Goal: Task Accomplishment & Management: Use online tool/utility

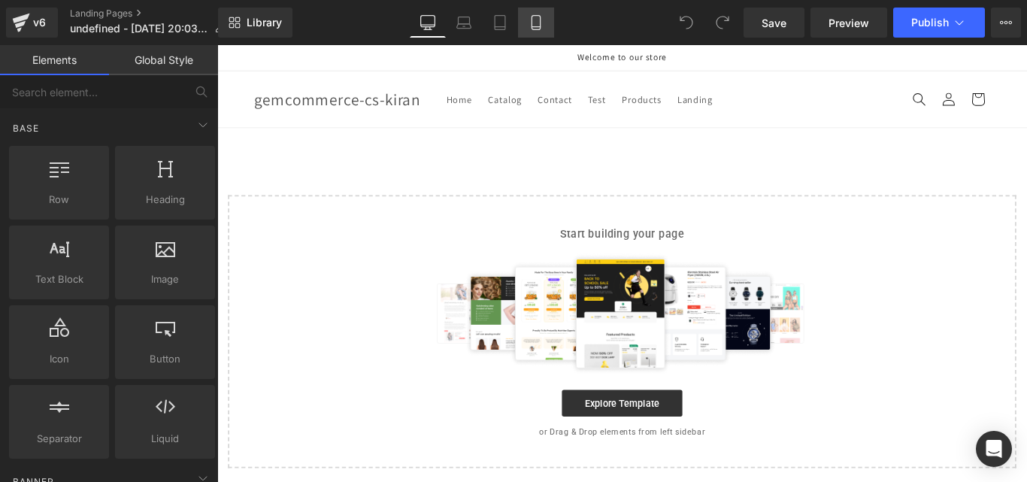
click at [542, 20] on icon at bounding box center [536, 22] width 15 height 15
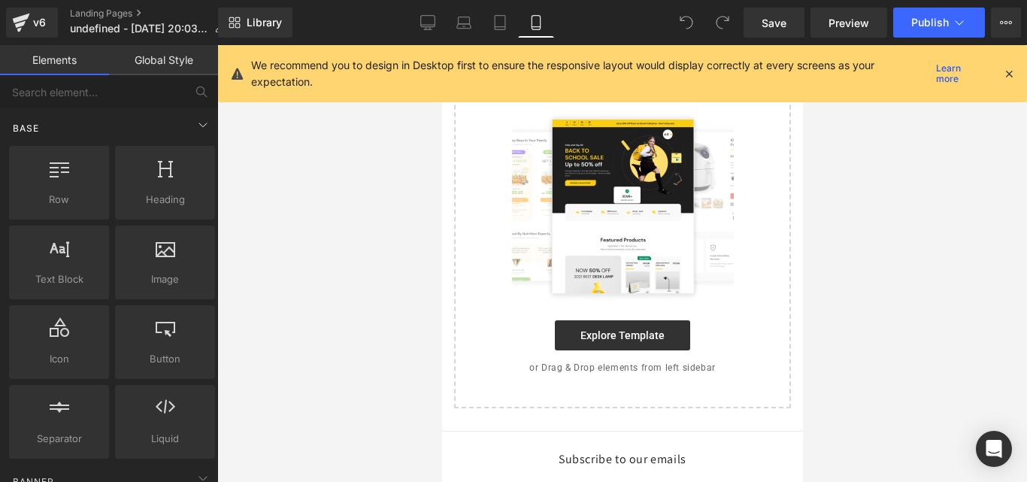
scroll to position [86, 0]
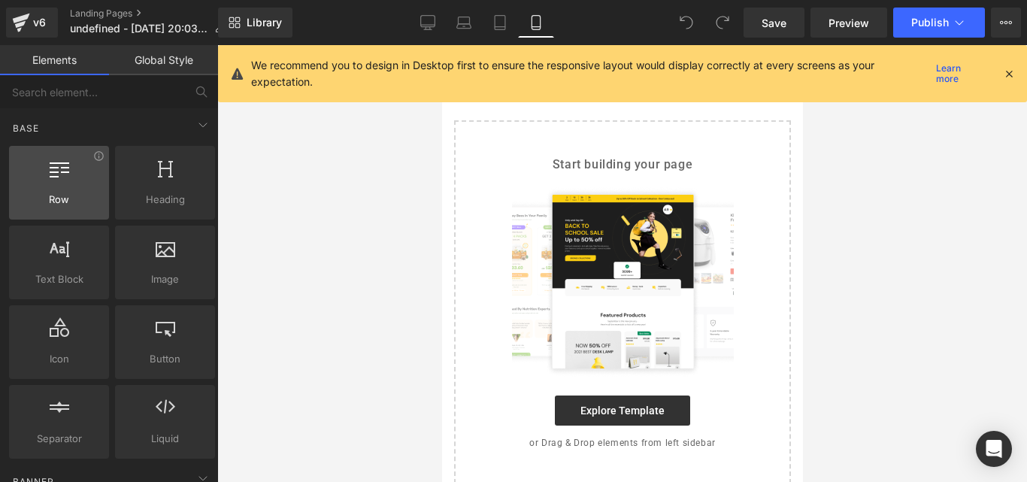
click at [50, 171] on icon at bounding box center [60, 168] width 20 height 20
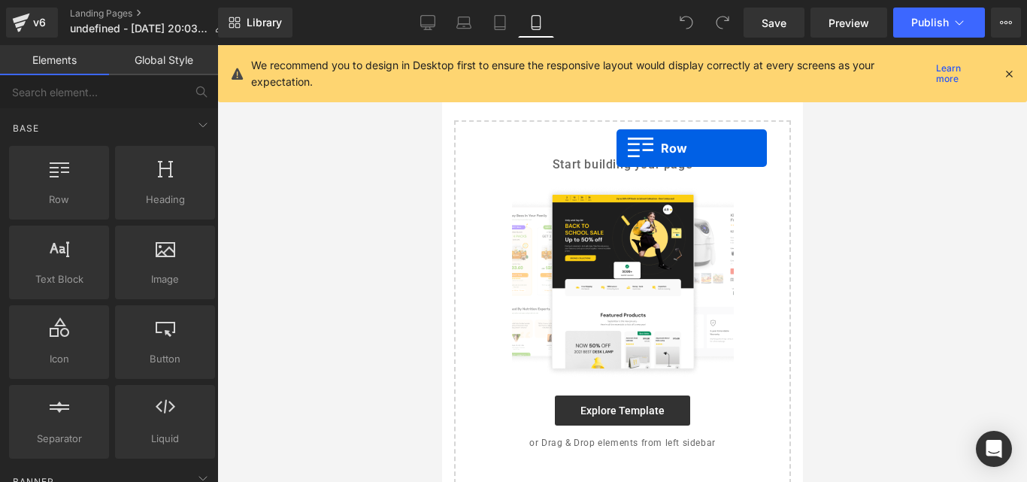
drag, startPoint x: 484, startPoint y: 235, endPoint x: 616, endPoint y: 148, distance: 158.1
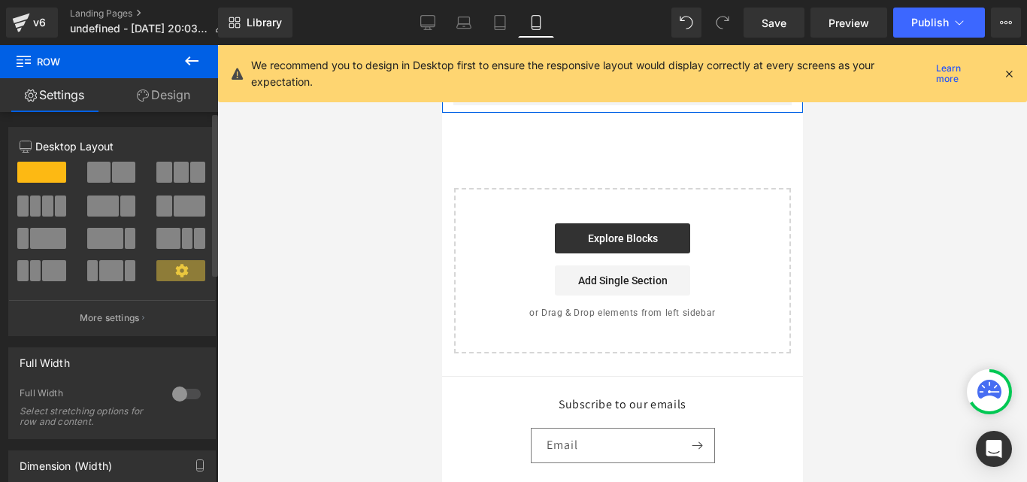
click at [107, 169] on span at bounding box center [98, 172] width 23 height 21
type input "1200"
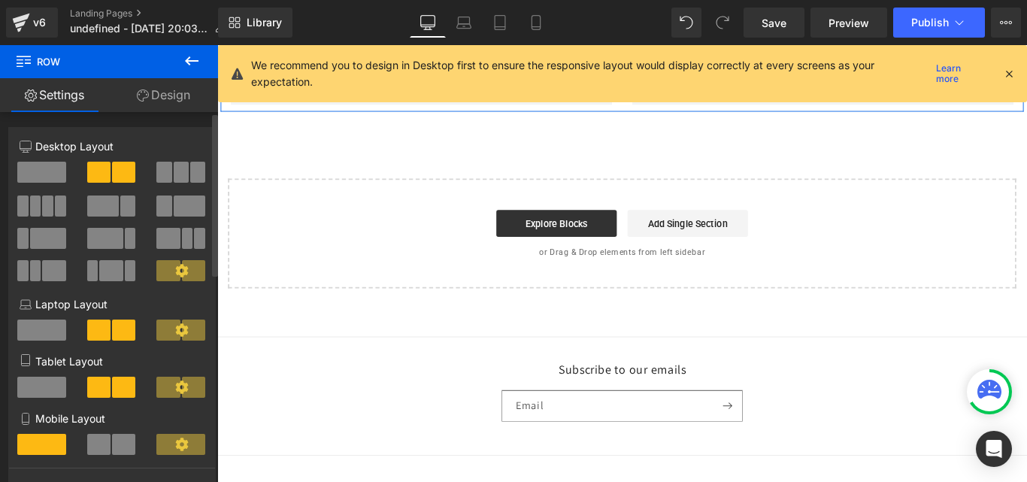
scroll to position [0, 0]
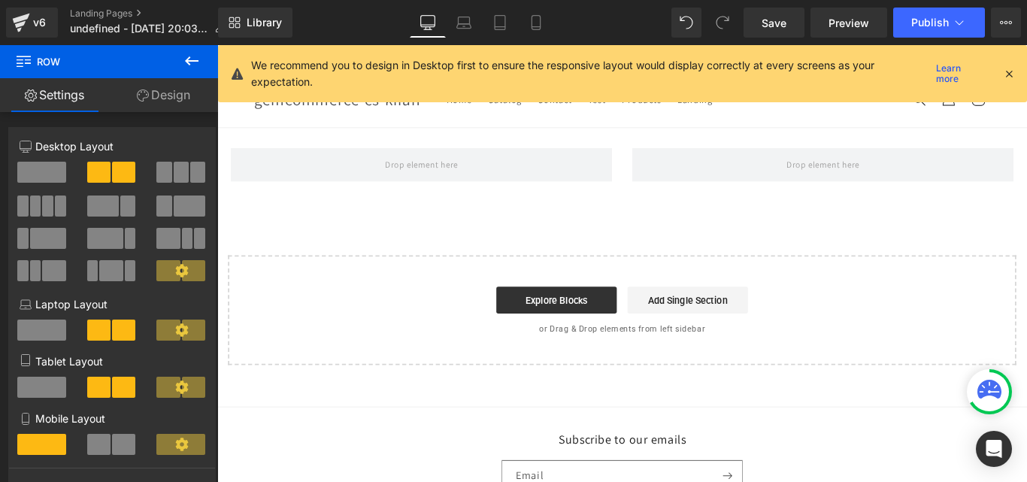
click at [1010, 74] on icon at bounding box center [1009, 74] width 14 height 14
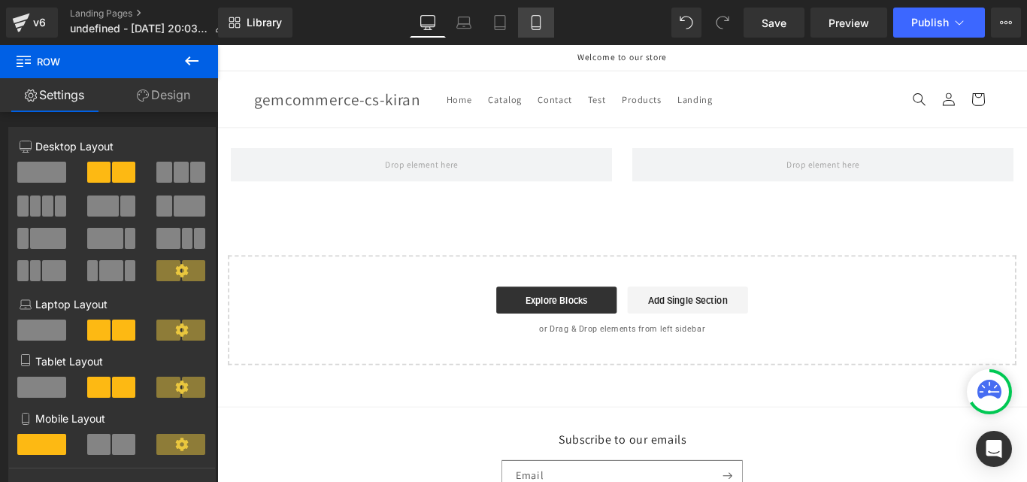
click at [519, 22] on link "Mobile" at bounding box center [536, 23] width 36 height 30
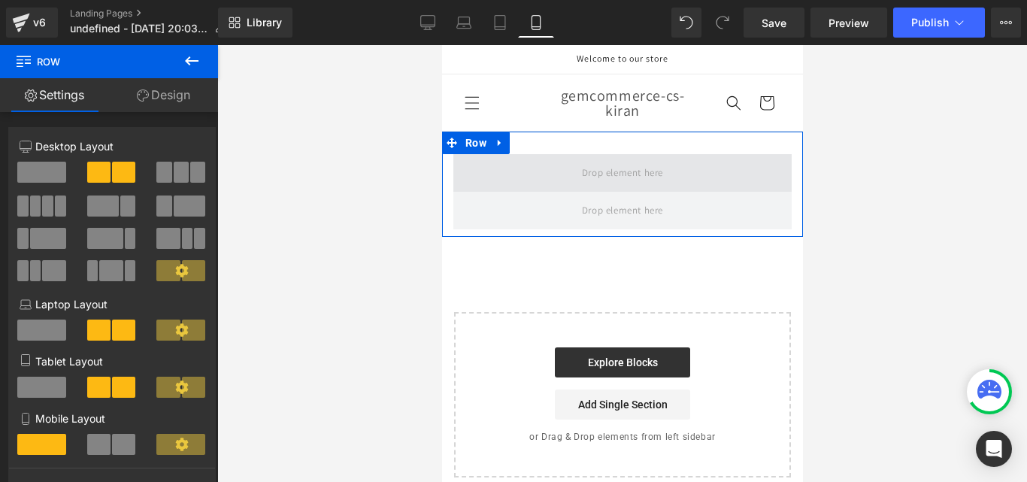
click at [658, 174] on span at bounding box center [622, 172] width 92 height 25
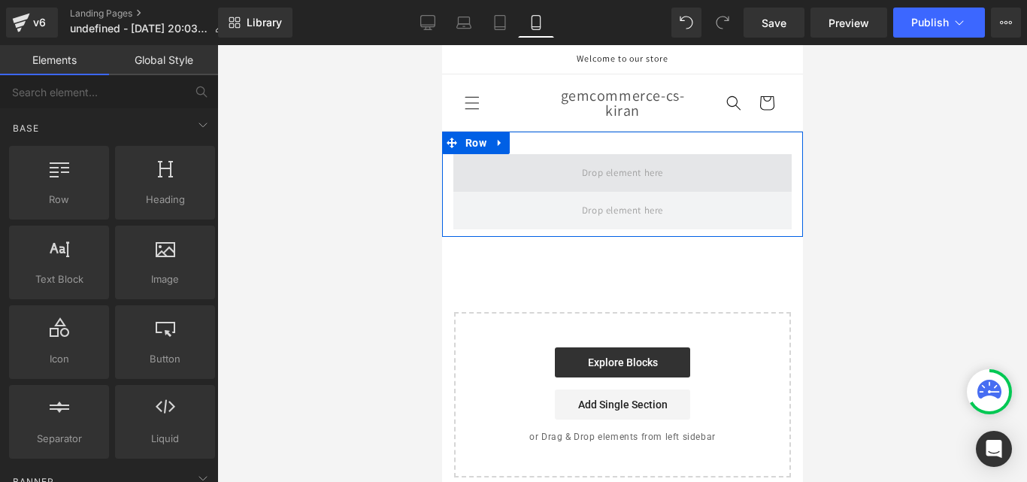
click at [520, 180] on span at bounding box center [622, 173] width 338 height 38
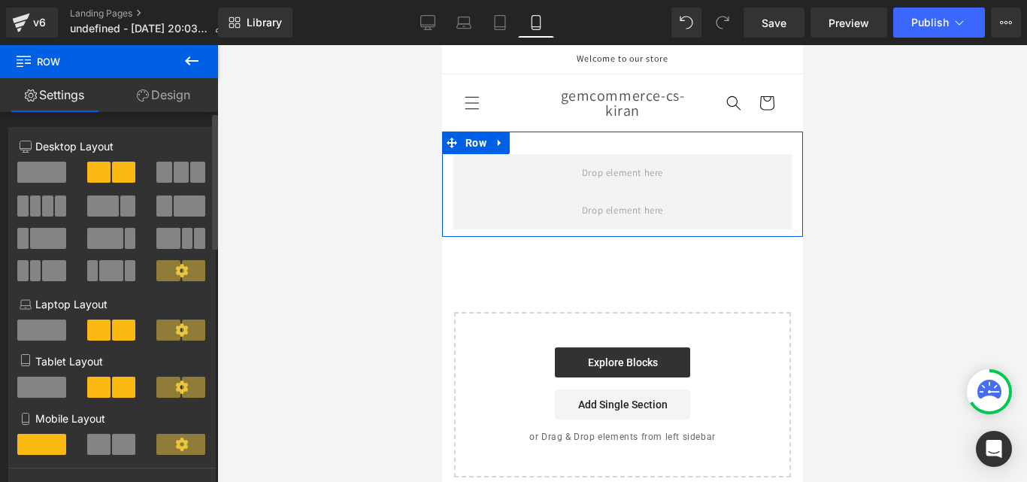
click at [116, 448] on span at bounding box center [123, 444] width 23 height 21
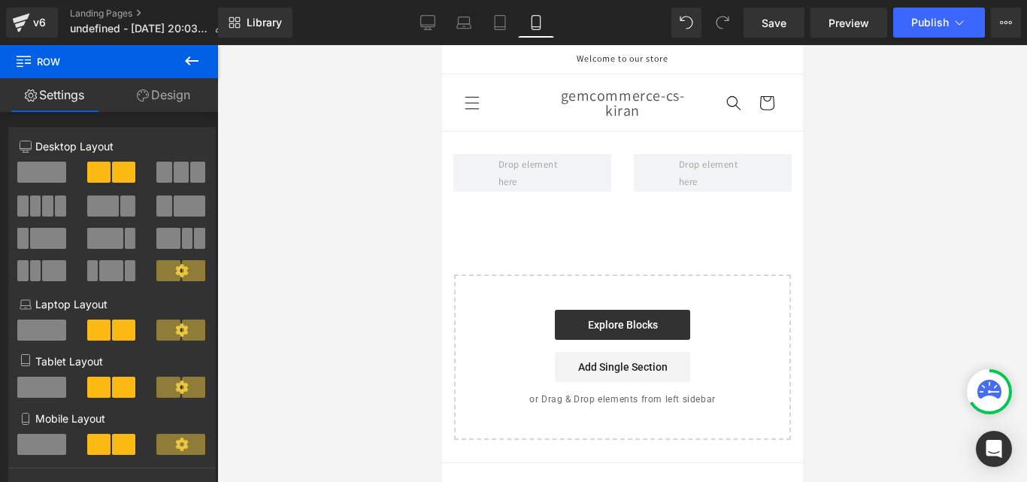
click at [194, 56] on icon at bounding box center [192, 61] width 18 height 18
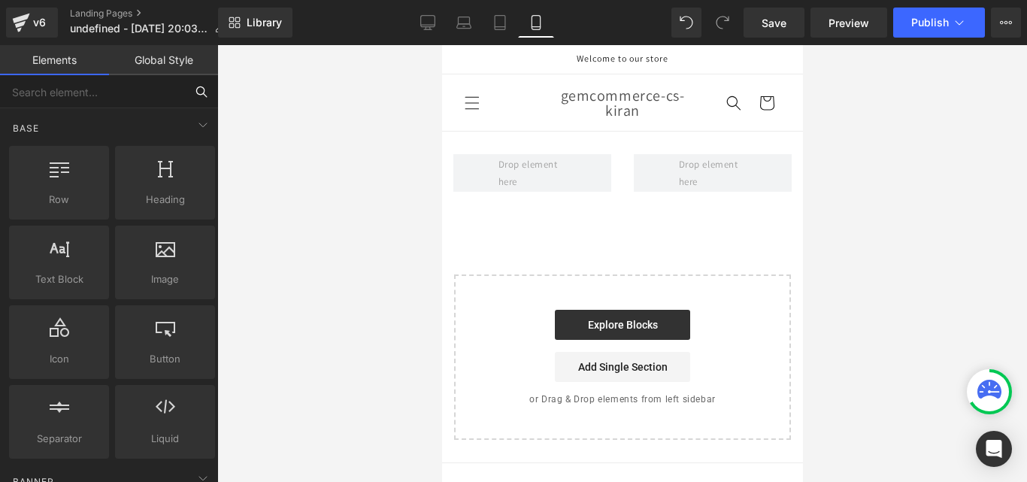
click at [134, 86] on input "text" at bounding box center [92, 91] width 185 height 33
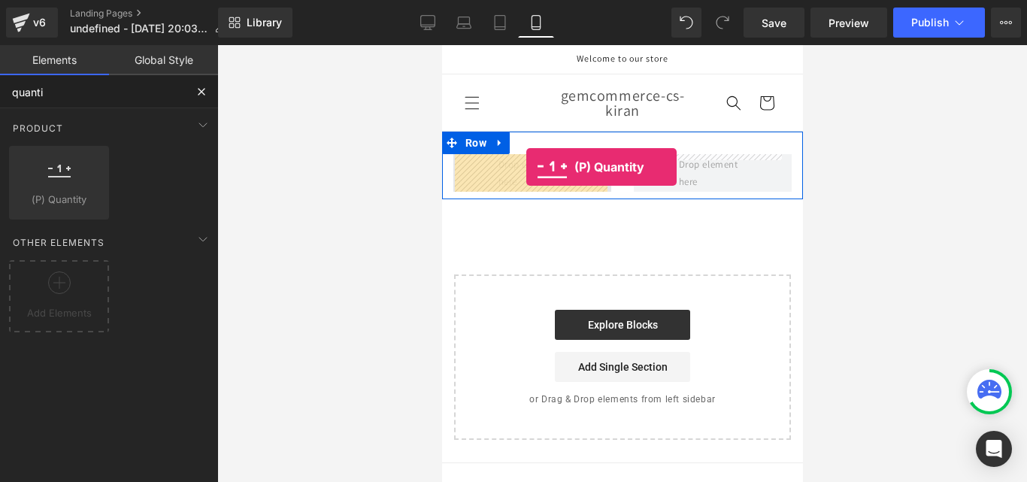
drag, startPoint x: 510, startPoint y: 227, endPoint x: 525, endPoint y: 167, distance: 62.0
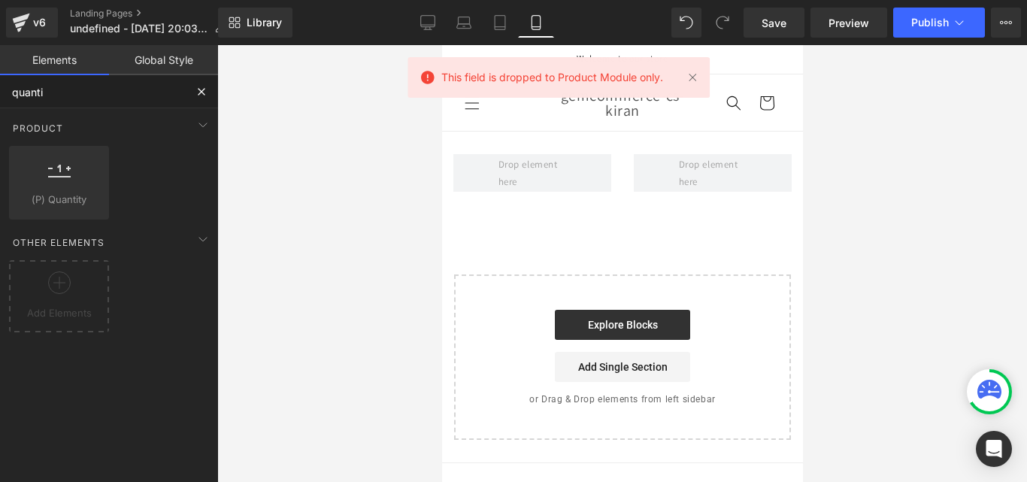
click at [88, 93] on input "quanti" at bounding box center [92, 91] width 185 height 33
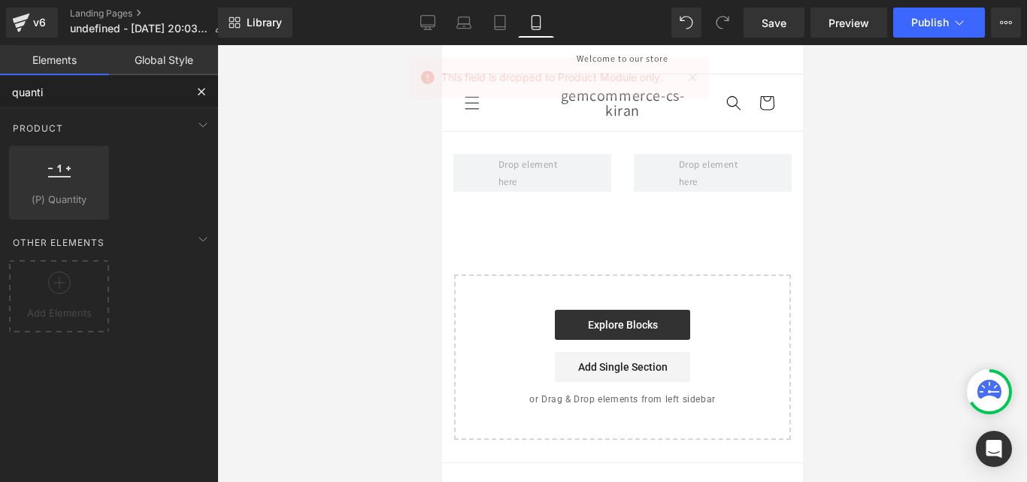
click at [88, 93] on input "quanti" at bounding box center [92, 91] width 185 height 33
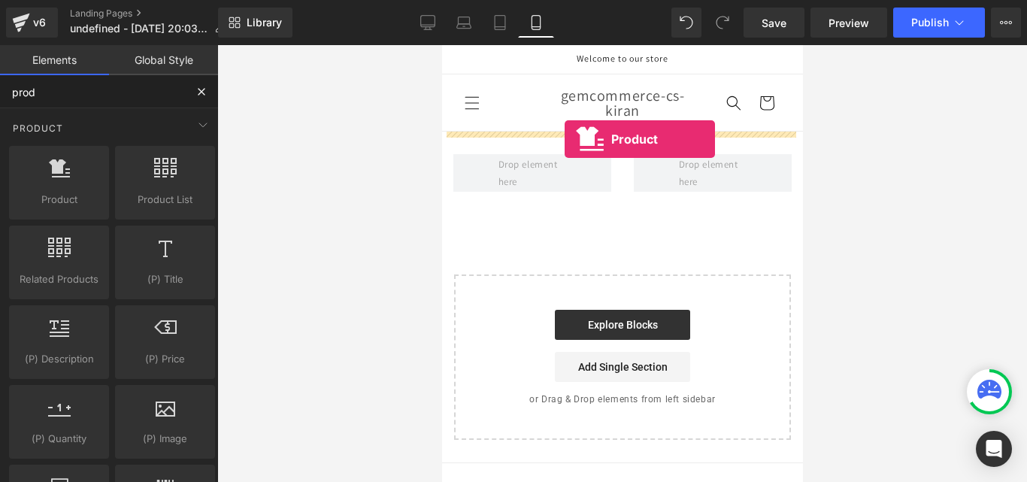
drag, startPoint x: 519, startPoint y: 233, endPoint x: 564, endPoint y: 138, distance: 105.6
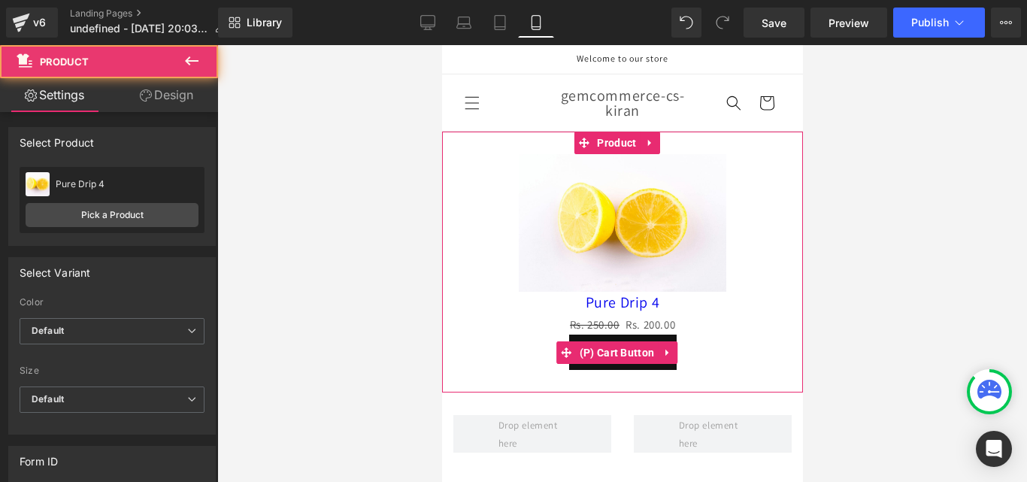
scroll to position [150, 0]
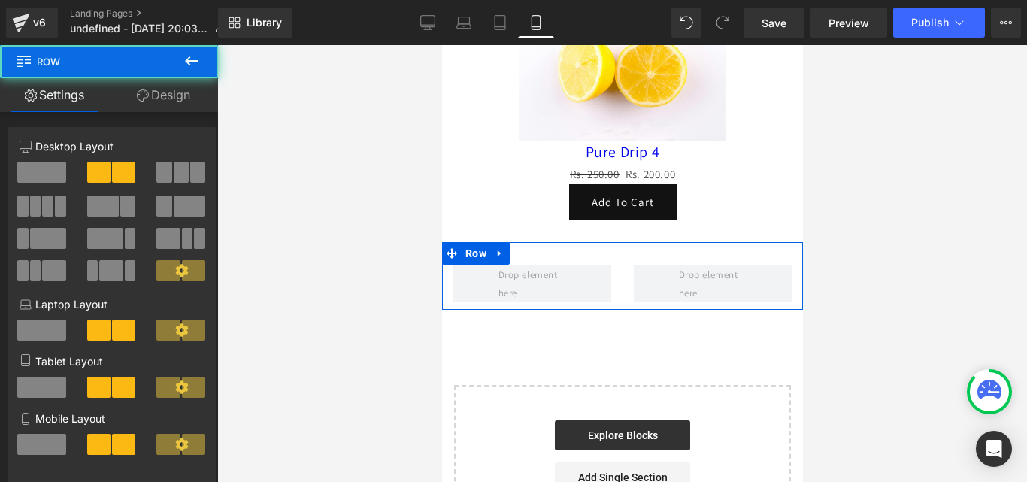
click at [612, 281] on div at bounding box center [531, 284] width 180 height 38
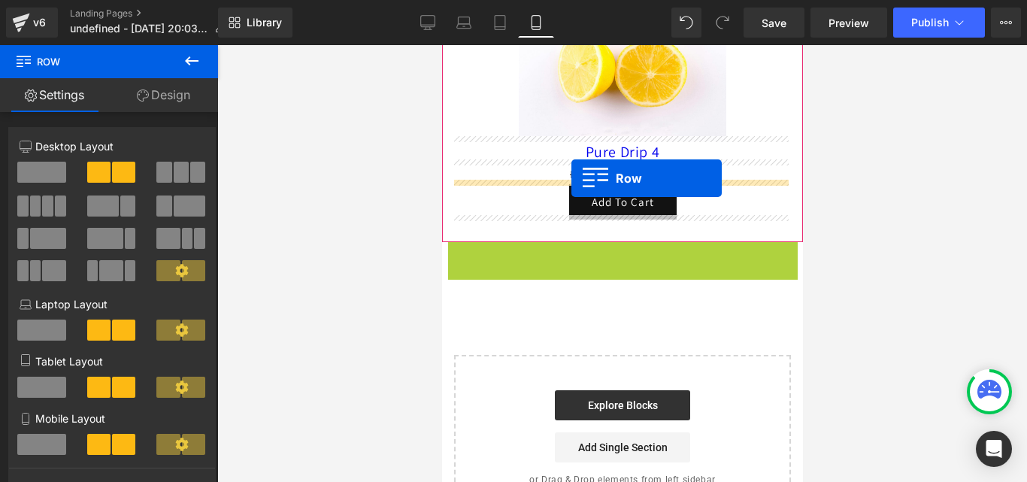
drag, startPoint x: 481, startPoint y: 244, endPoint x: 571, endPoint y: 178, distance: 111.5
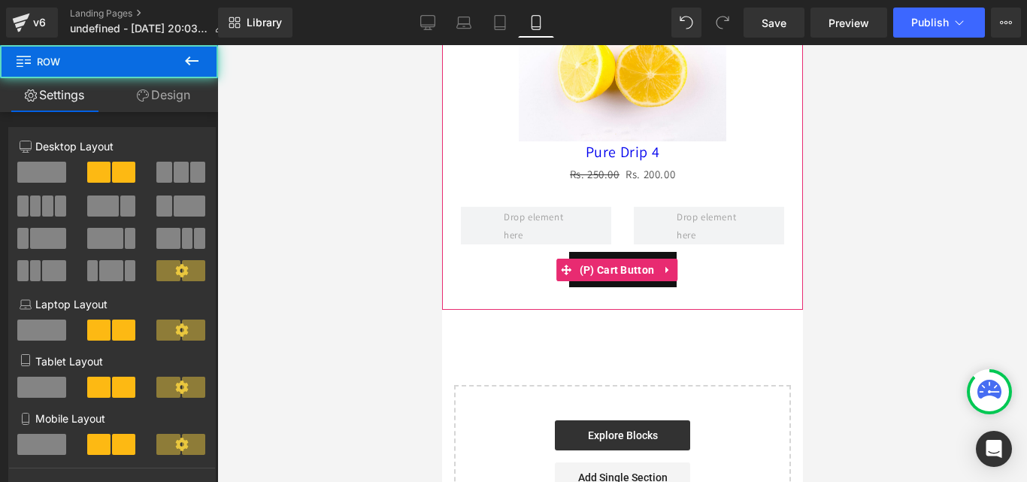
click at [624, 259] on span "(P) Cart Button" at bounding box center [616, 270] width 83 height 23
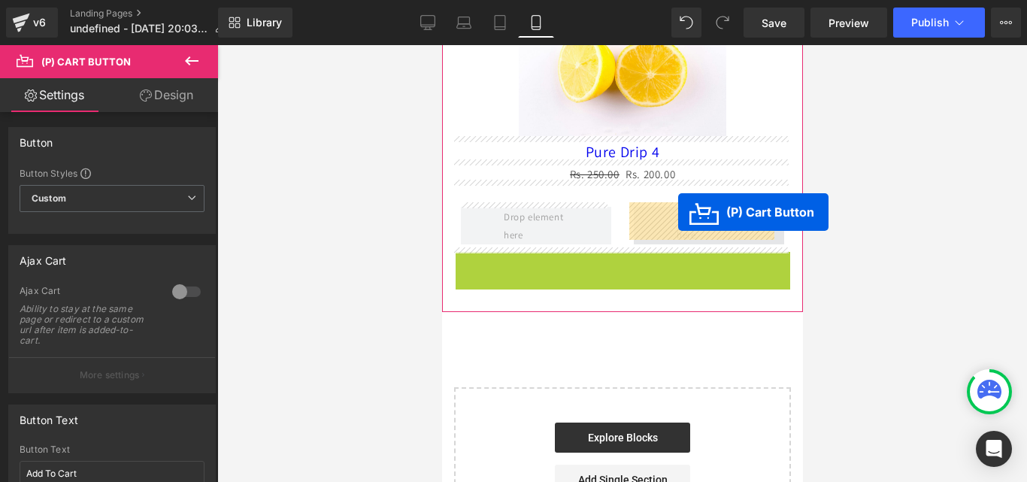
drag, startPoint x: 573, startPoint y: 265, endPoint x: 678, endPoint y: 212, distance: 117.0
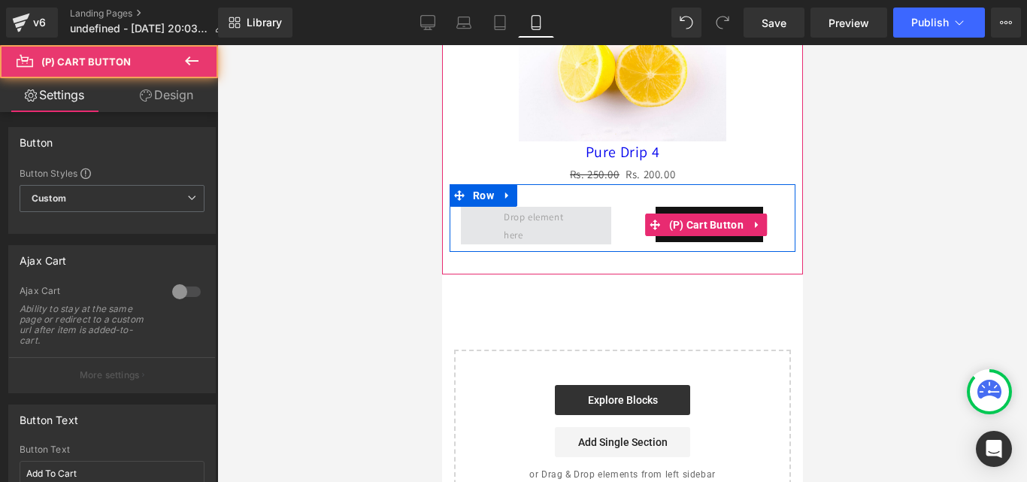
click at [555, 220] on span at bounding box center [535, 226] width 75 height 43
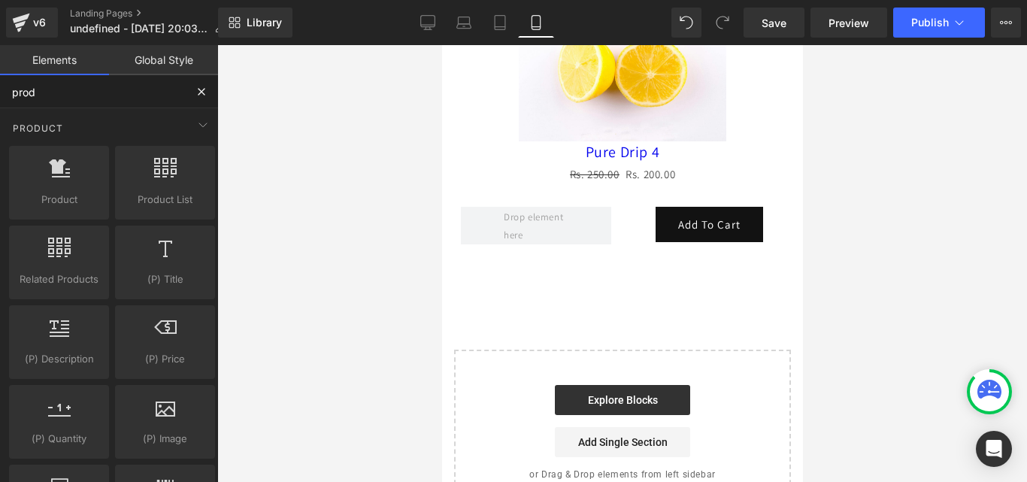
click at [150, 94] on input "prod" at bounding box center [92, 91] width 185 height 33
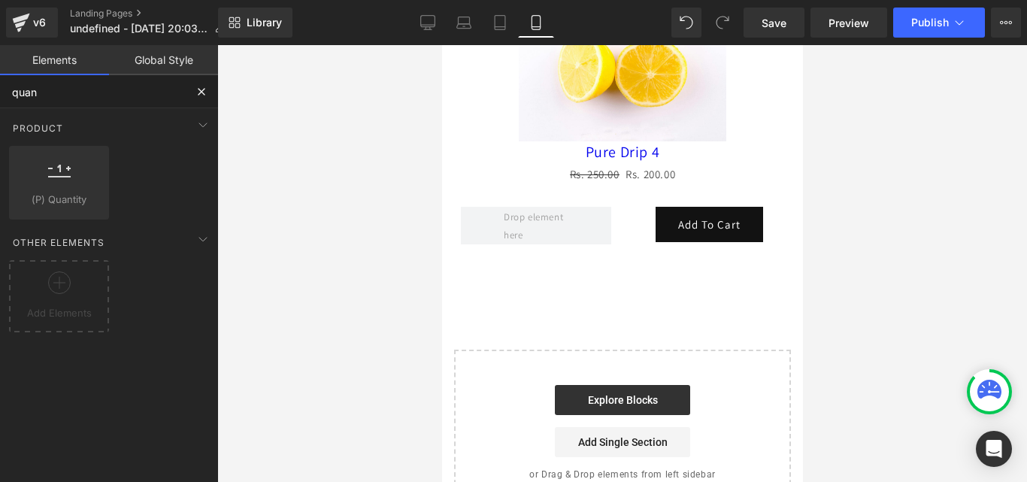
type input "quant"
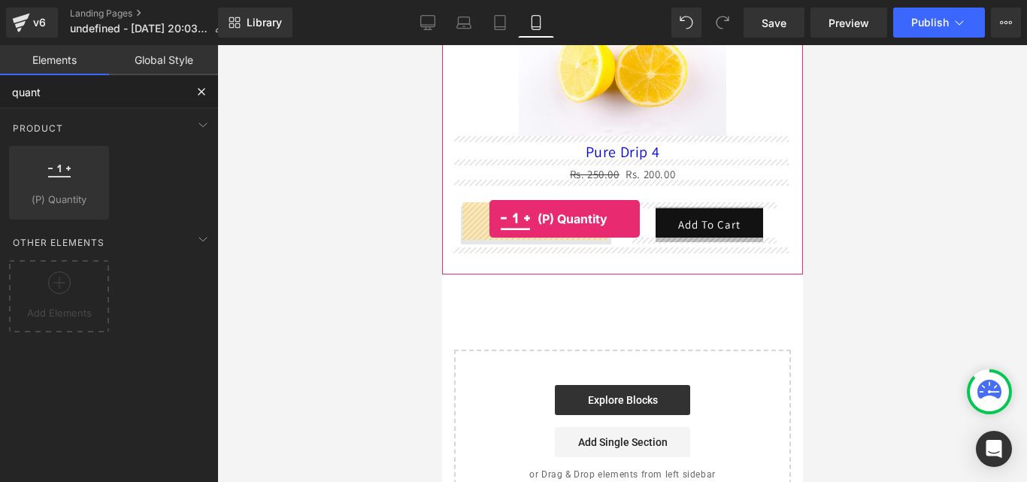
drag, startPoint x: 514, startPoint y: 217, endPoint x: 489, endPoint y: 219, distance: 25.7
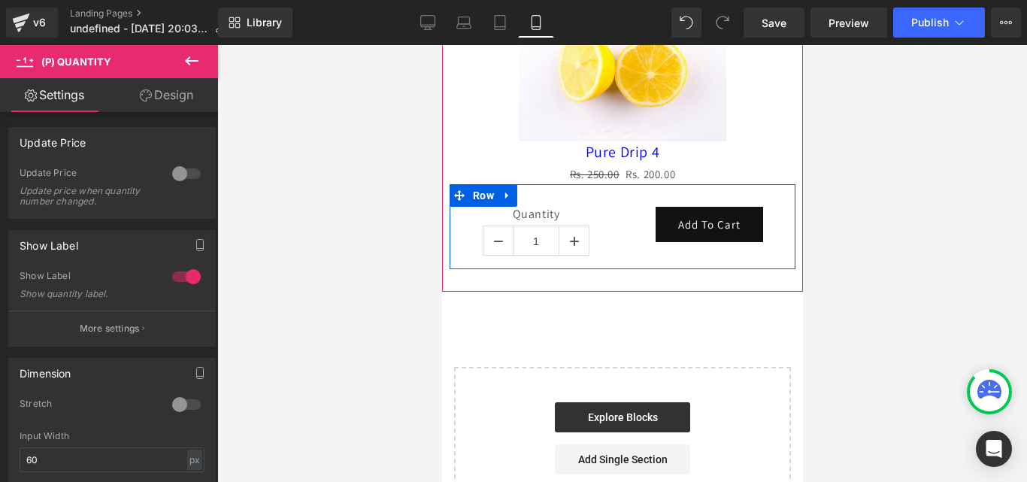
click at [622, 237] on div "Add To Cart (P) Cart Button" at bounding box center [708, 224] width 173 height 35
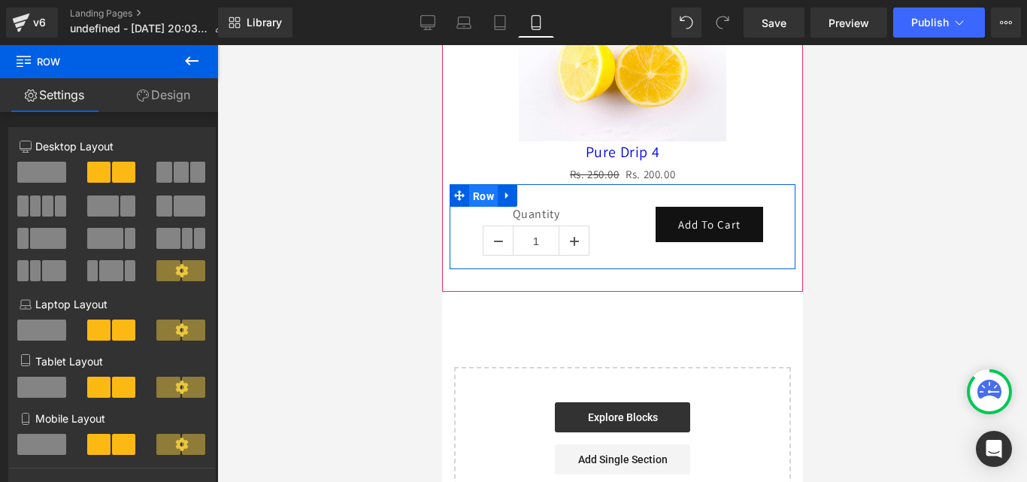
click at [481, 193] on span "Row" at bounding box center [483, 196] width 29 height 23
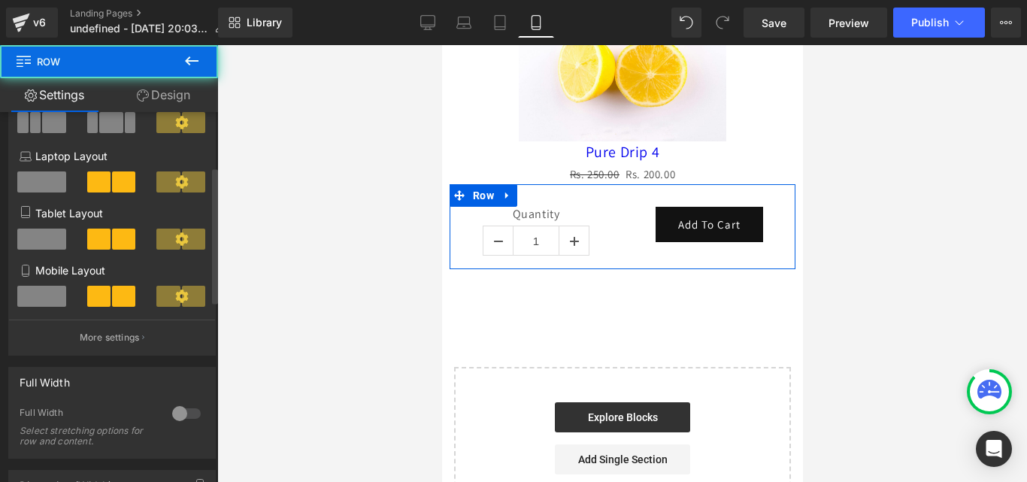
scroll to position [376, 0]
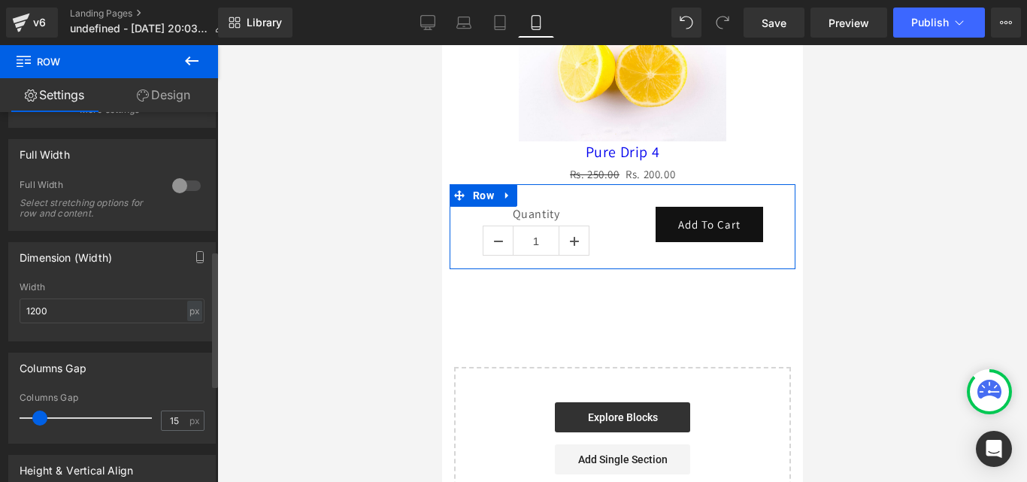
click at [187, 181] on div at bounding box center [186, 186] width 36 height 24
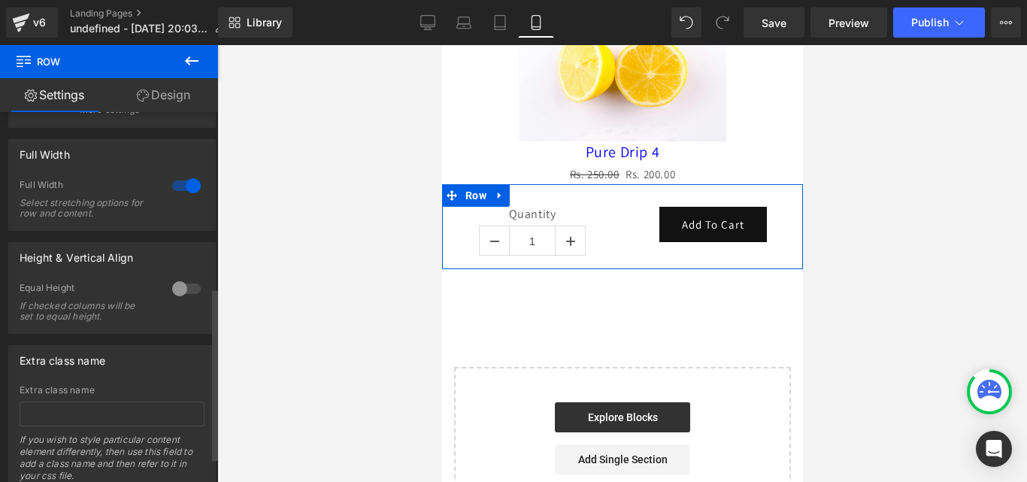
click at [177, 185] on div at bounding box center [186, 186] width 36 height 24
type input "100"
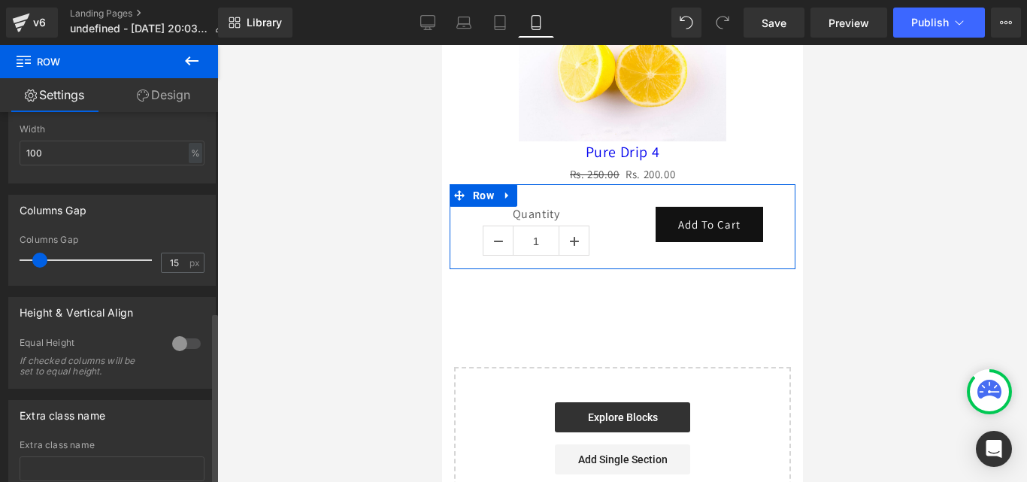
scroll to position [602, 0]
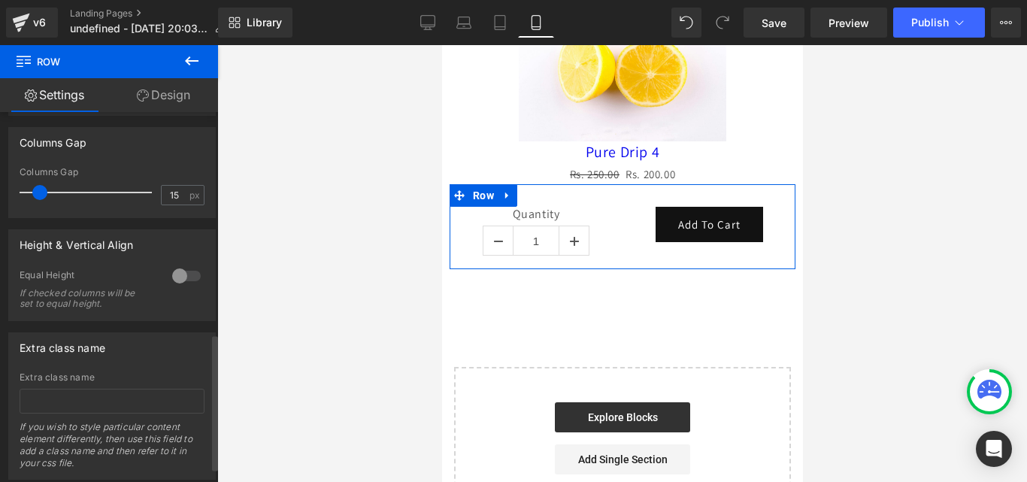
click at [178, 277] on div at bounding box center [186, 276] width 36 height 24
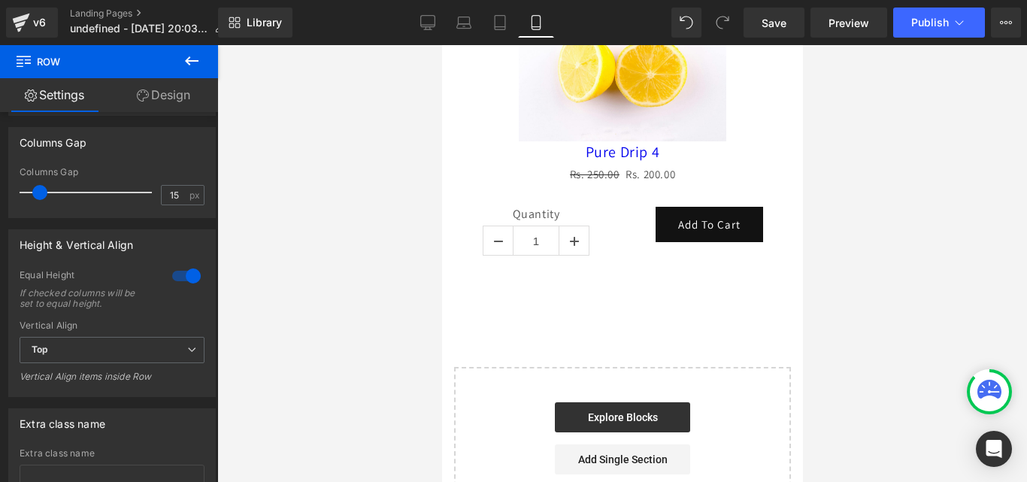
click at [199, 60] on icon at bounding box center [192, 60] width 14 height 9
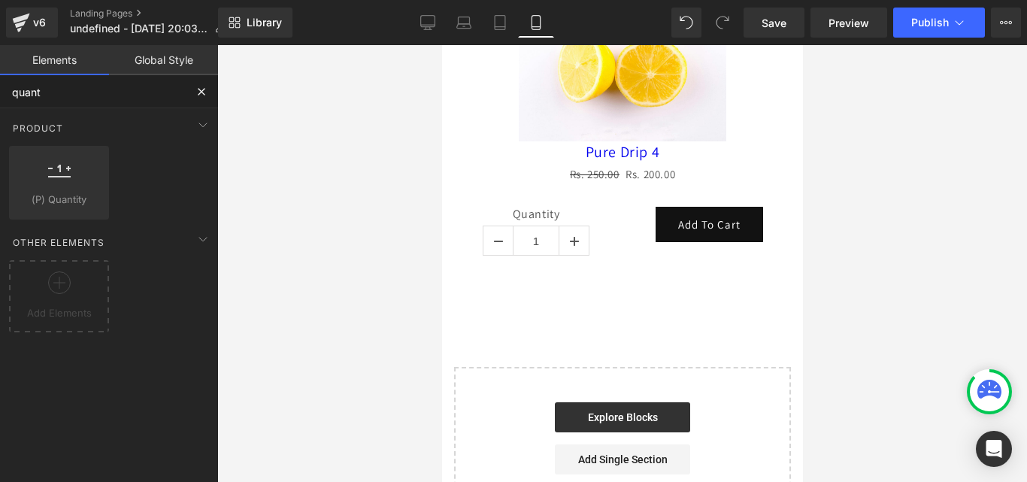
click at [126, 102] on input "quant" at bounding box center [92, 91] width 185 height 33
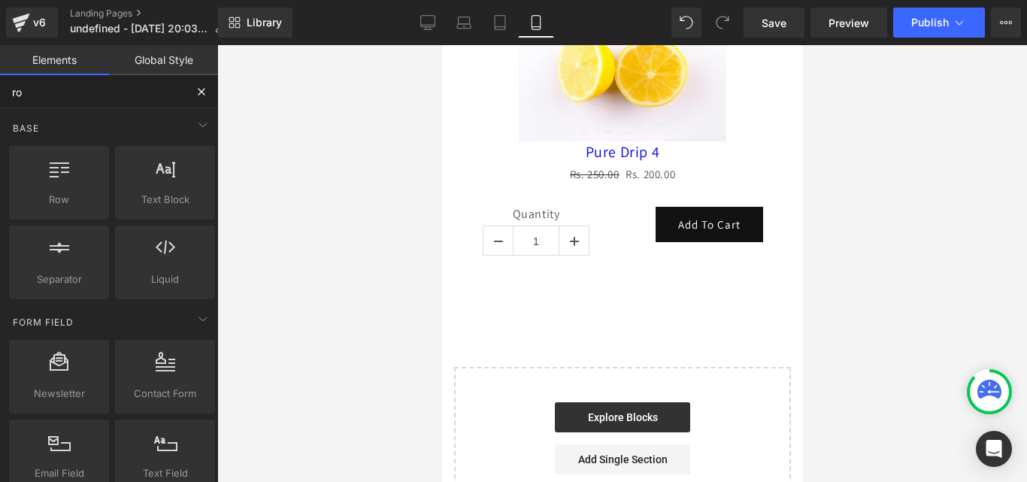
type input "row"
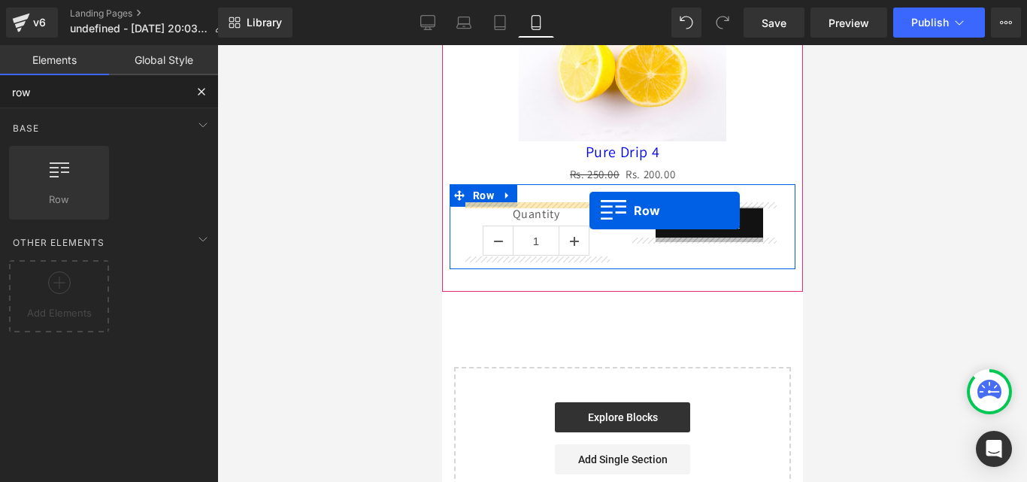
drag, startPoint x: 483, startPoint y: 243, endPoint x: 589, endPoint y: 211, distance: 110.9
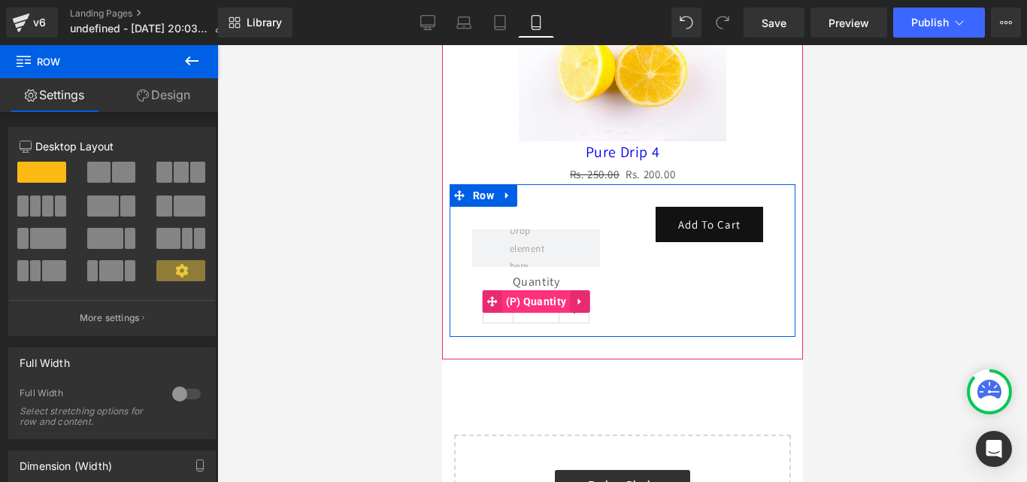
click at [538, 298] on span "(P) Quantity" at bounding box center [536, 301] width 68 height 23
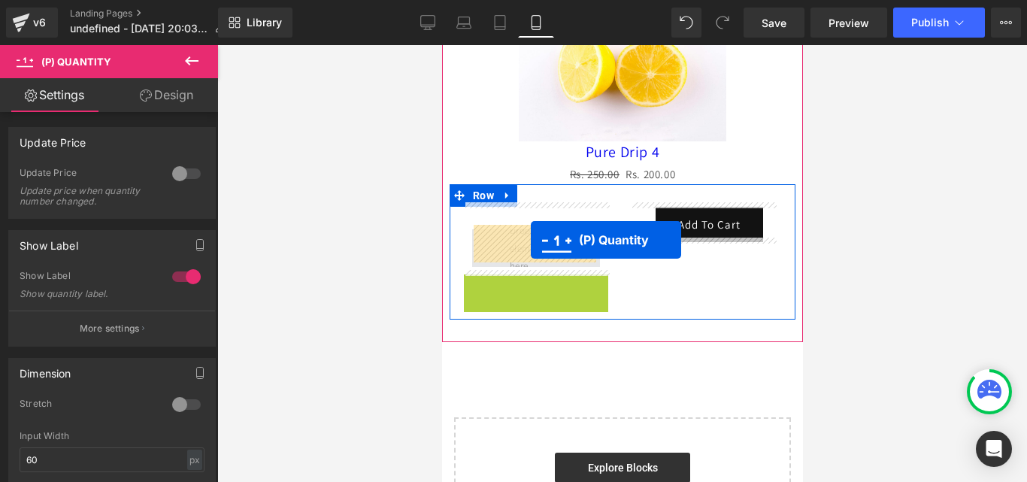
drag, startPoint x: 523, startPoint y: 296, endPoint x: 530, endPoint y: 240, distance: 56.2
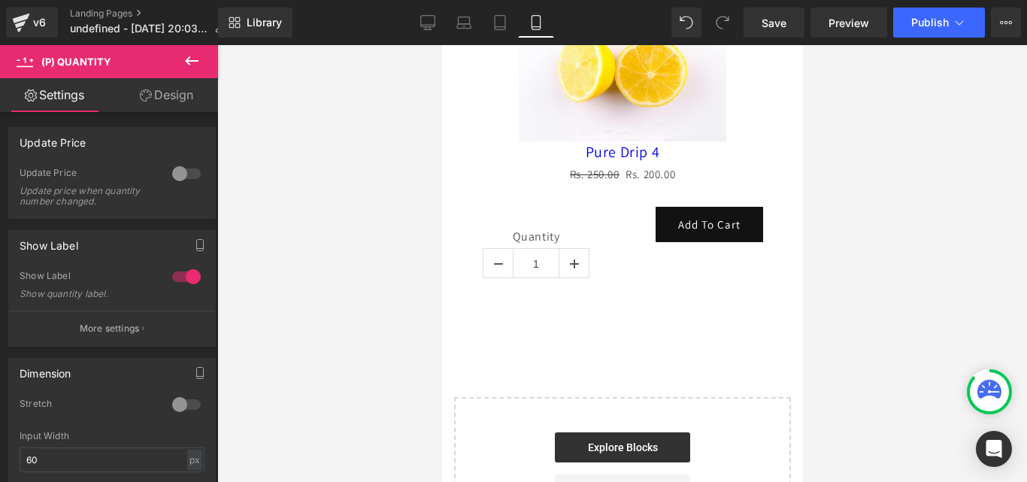
click at [186, 64] on icon at bounding box center [192, 61] width 18 height 18
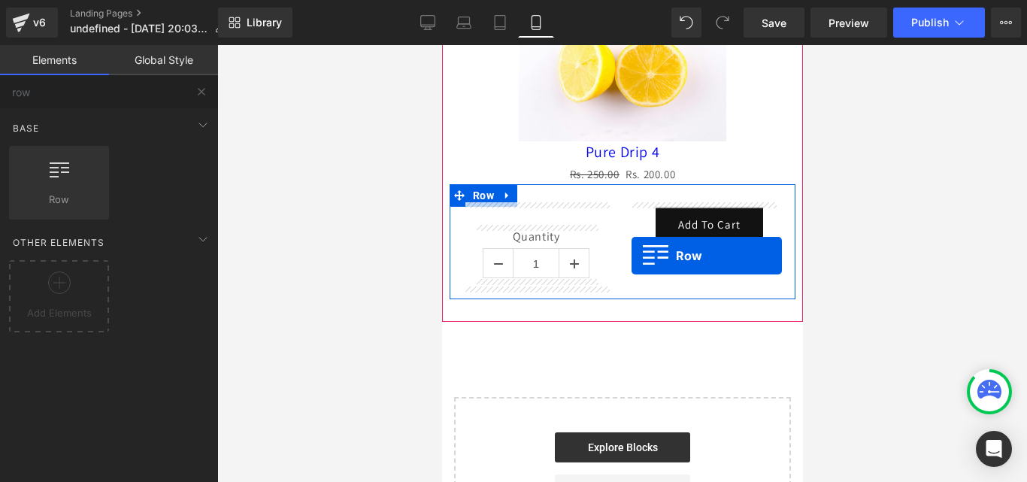
drag, startPoint x: 514, startPoint y: 214, endPoint x: 631, endPoint y: 256, distance: 124.6
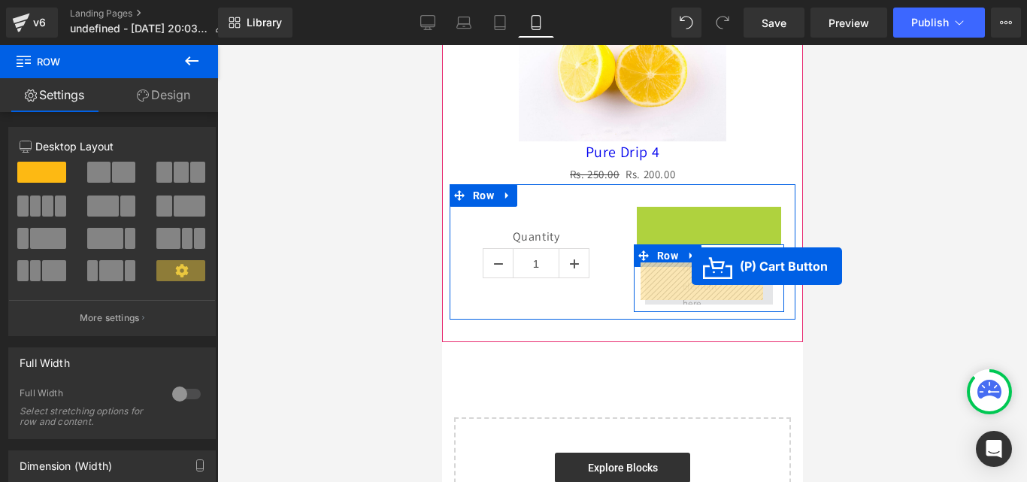
drag, startPoint x: 693, startPoint y: 219, endPoint x: 691, endPoint y: 268, distance: 49.7
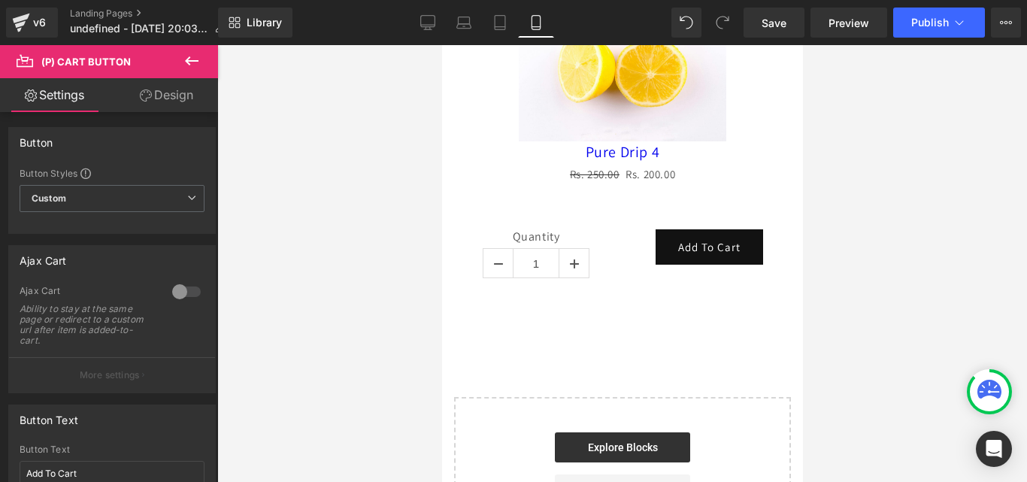
click at [884, 211] on div at bounding box center [622, 263] width 810 height 437
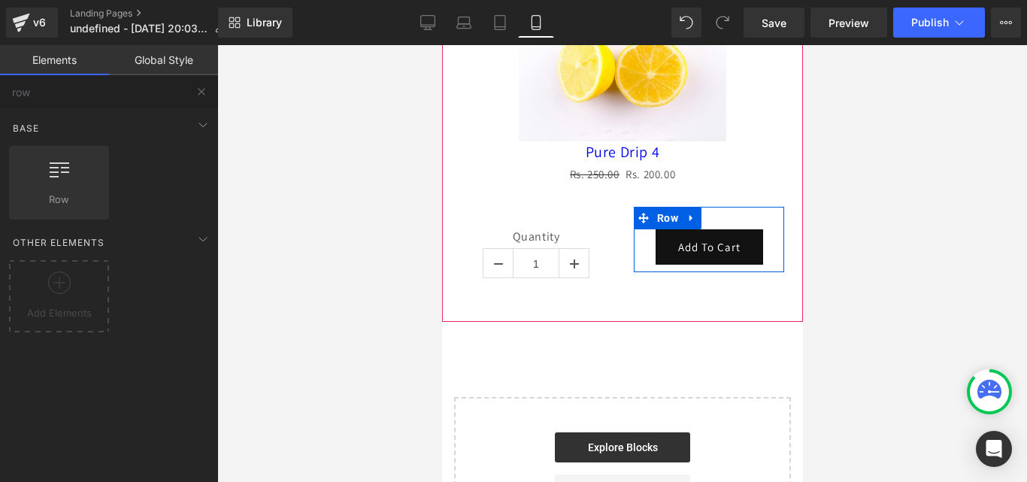
click at [634, 240] on div "Add To Cart (P) Cart Button" at bounding box center [708, 246] width 150 height 35
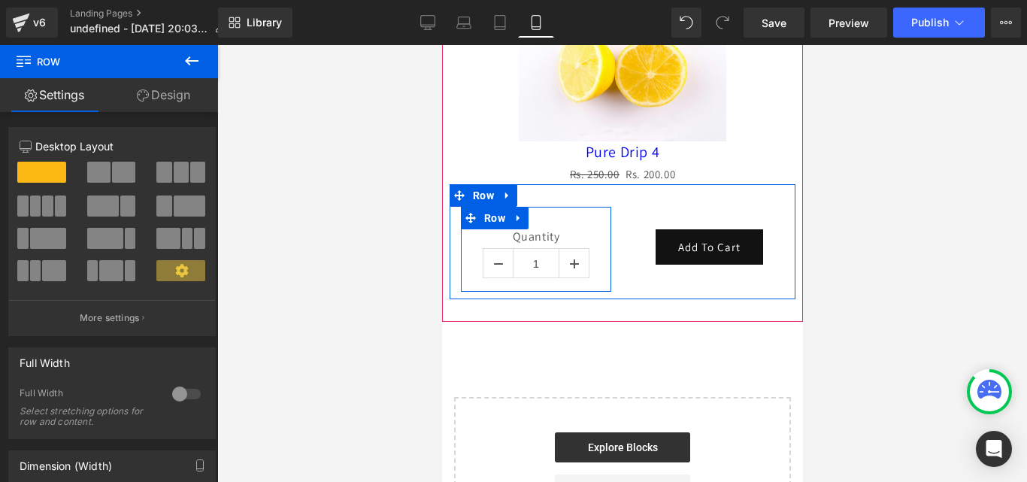
click at [594, 244] on div "Quantity 1 (P) Quantity" at bounding box center [535, 256] width 150 height 54
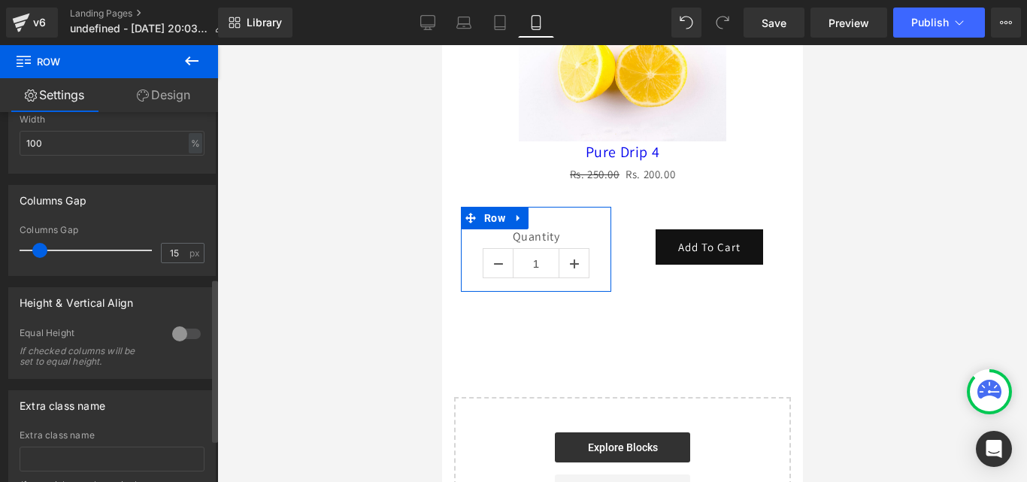
scroll to position [474, 0]
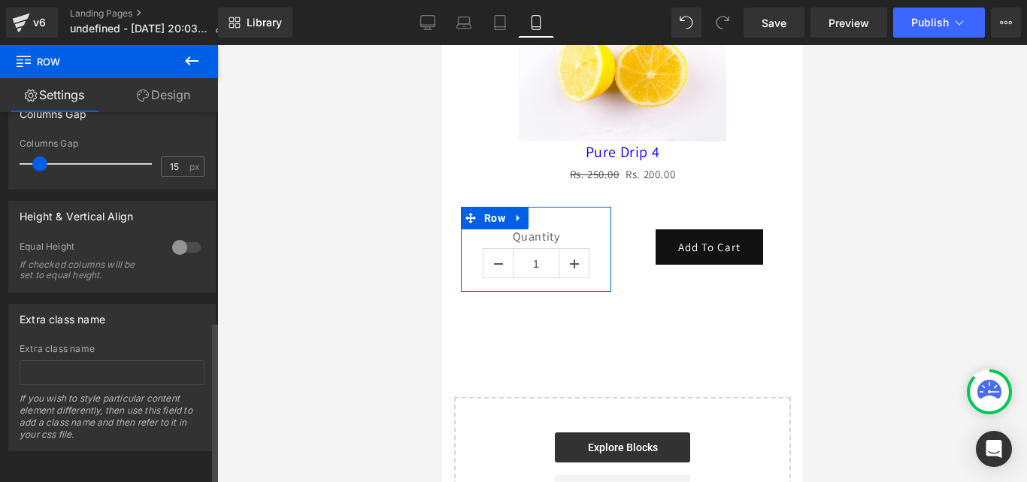
click at [171, 236] on div at bounding box center [186, 247] width 36 height 24
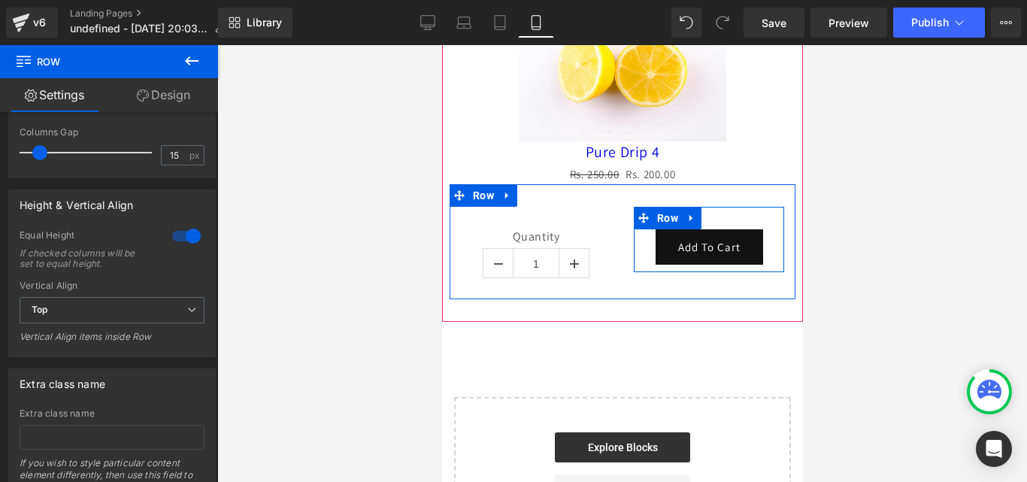
click at [636, 240] on div "Add To Cart (P) Cart Button" at bounding box center [708, 246] width 150 height 35
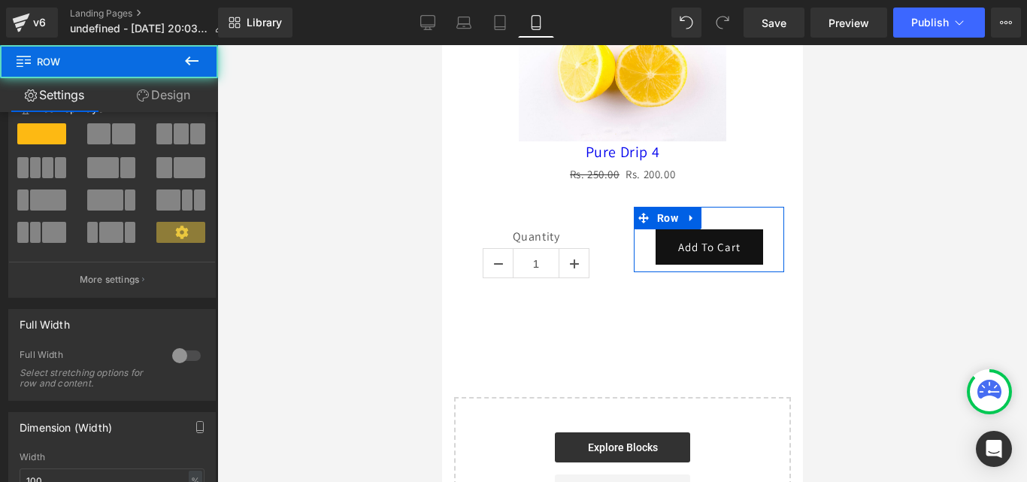
scroll to position [75, 0]
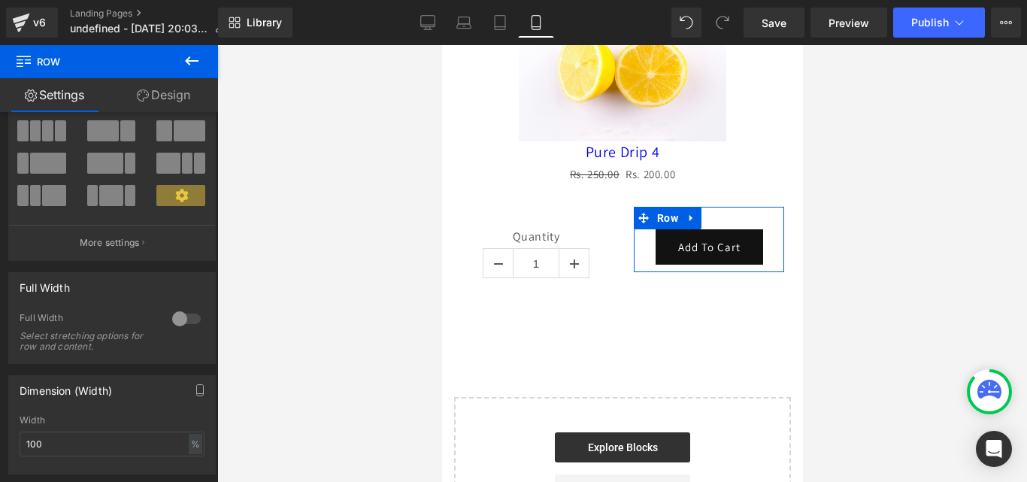
click at [177, 316] on div at bounding box center [186, 319] width 36 height 24
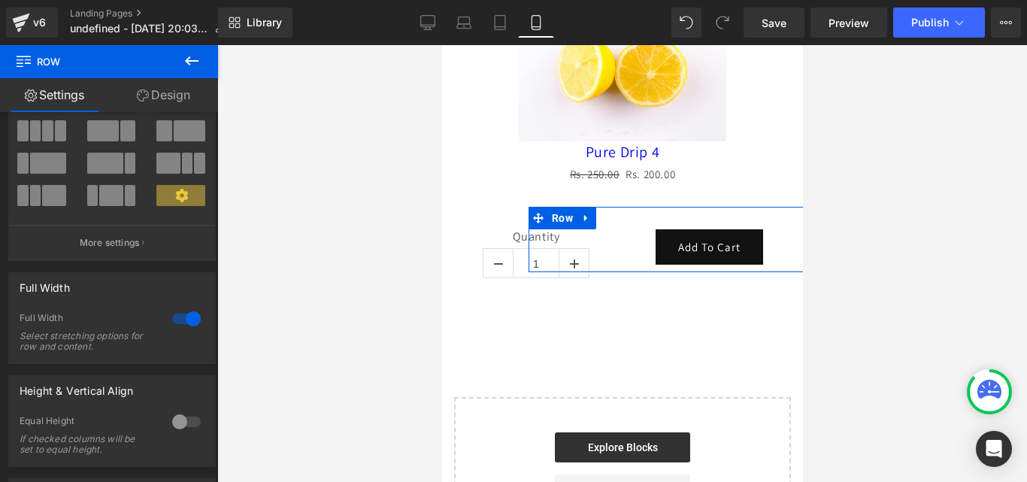
click at [177, 316] on div at bounding box center [186, 319] width 36 height 24
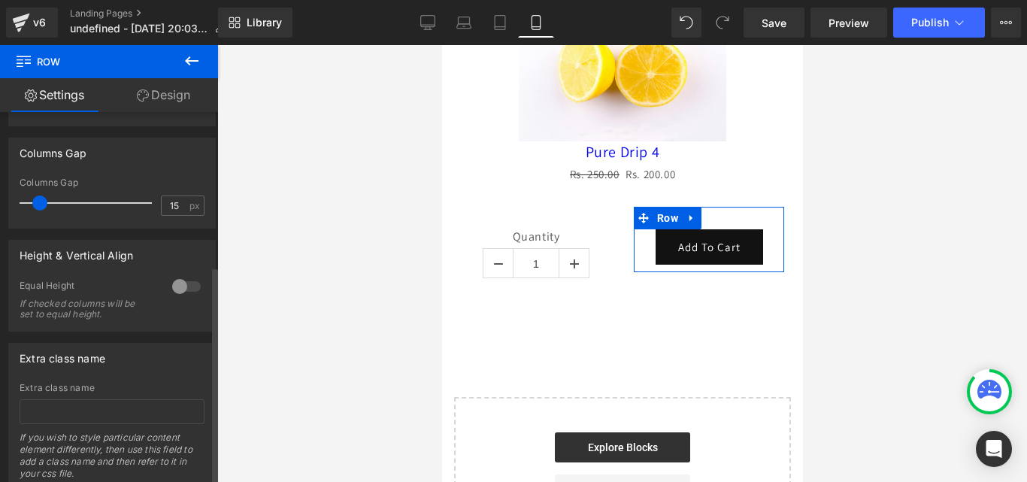
scroll to position [451, 0]
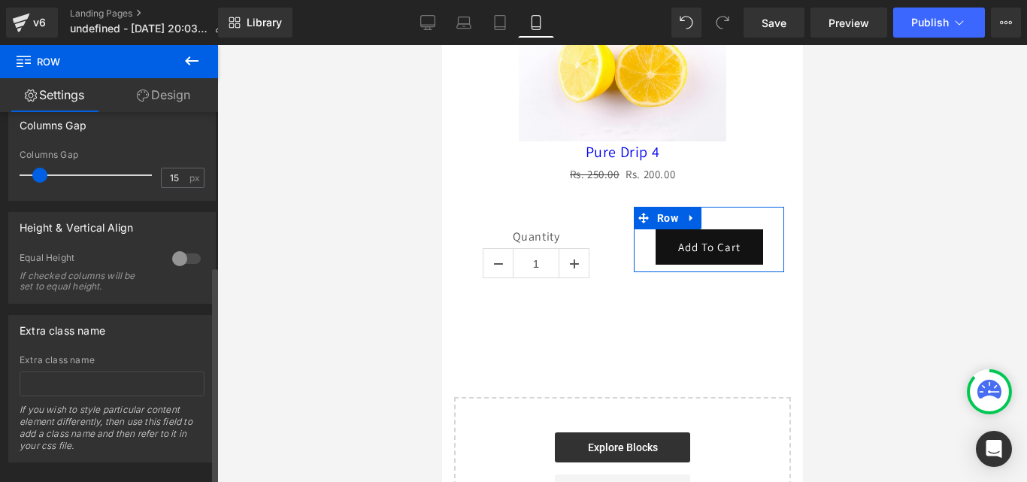
click at [177, 261] on div at bounding box center [186, 259] width 36 height 24
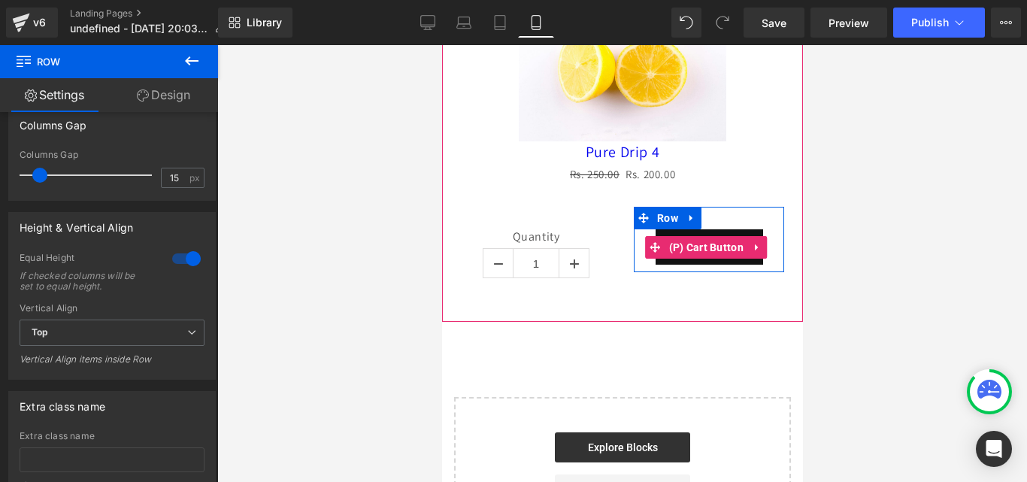
click at [682, 243] on span "(P) Cart Button" at bounding box center [706, 247] width 83 height 23
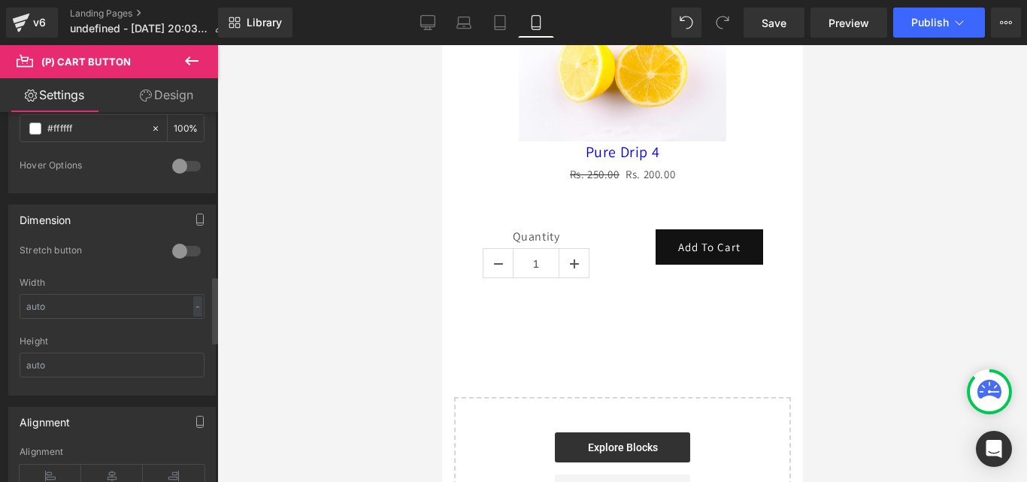
scroll to position [978, 0]
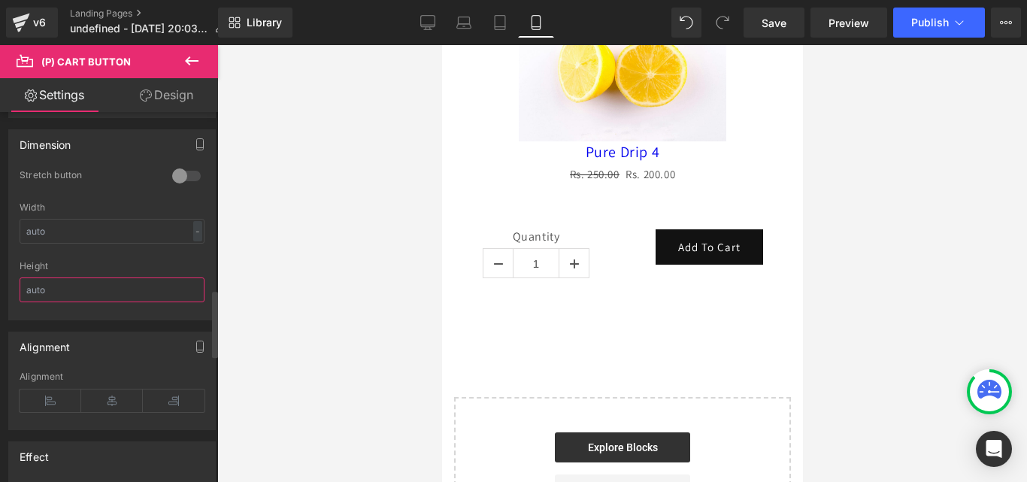
click at [136, 283] on input "text" at bounding box center [112, 289] width 185 height 25
type input "60"
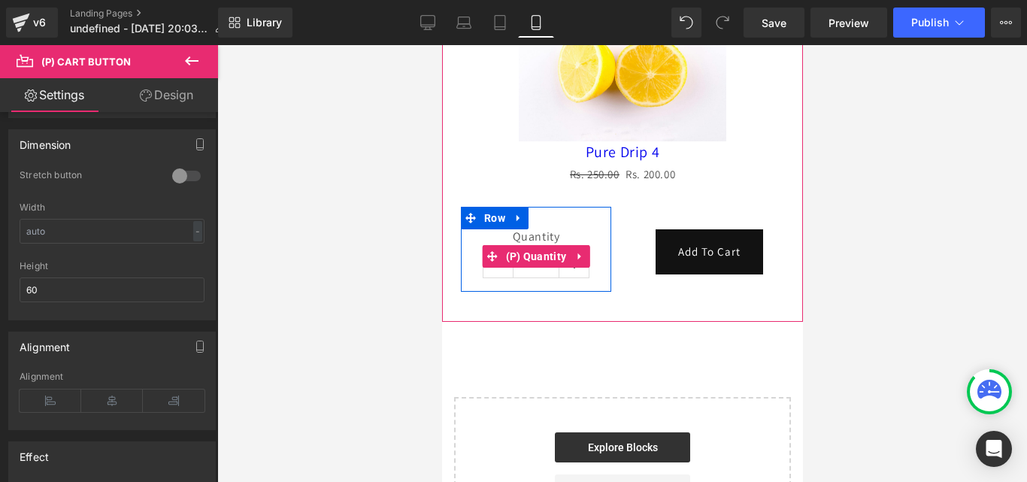
click at [572, 233] on label "Quantity" at bounding box center [536, 238] width 128 height 18
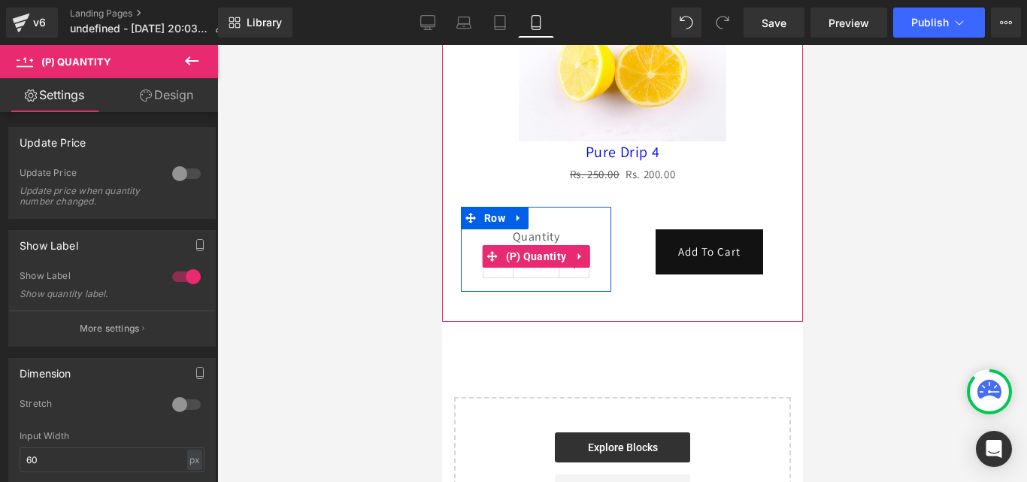
click at [542, 229] on label "Quantity" at bounding box center [536, 238] width 128 height 18
click at [543, 246] on span "(P) Quantity" at bounding box center [536, 256] width 68 height 23
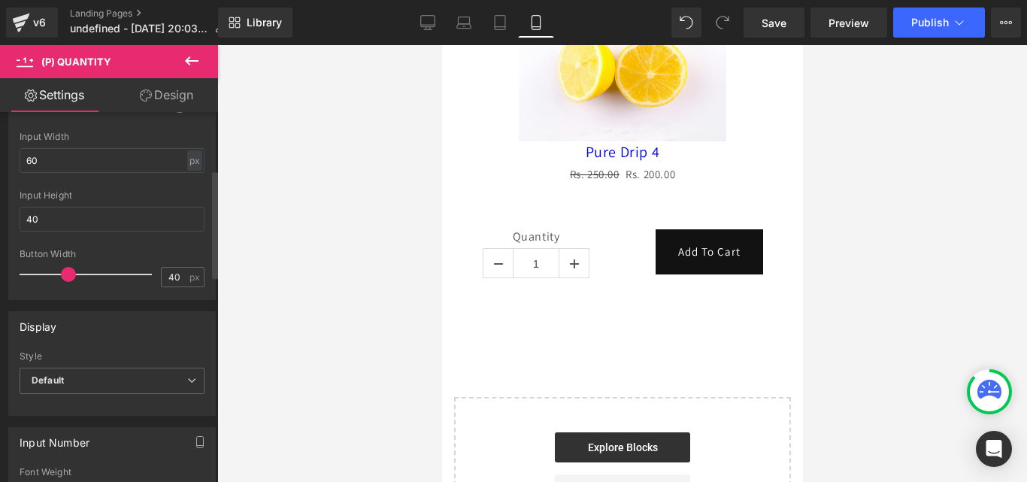
scroll to position [301, 0]
click at [118, 208] on input "40" at bounding box center [112, 217] width 185 height 25
click at [94, 218] on input "40" at bounding box center [112, 217] width 185 height 25
type input "60"
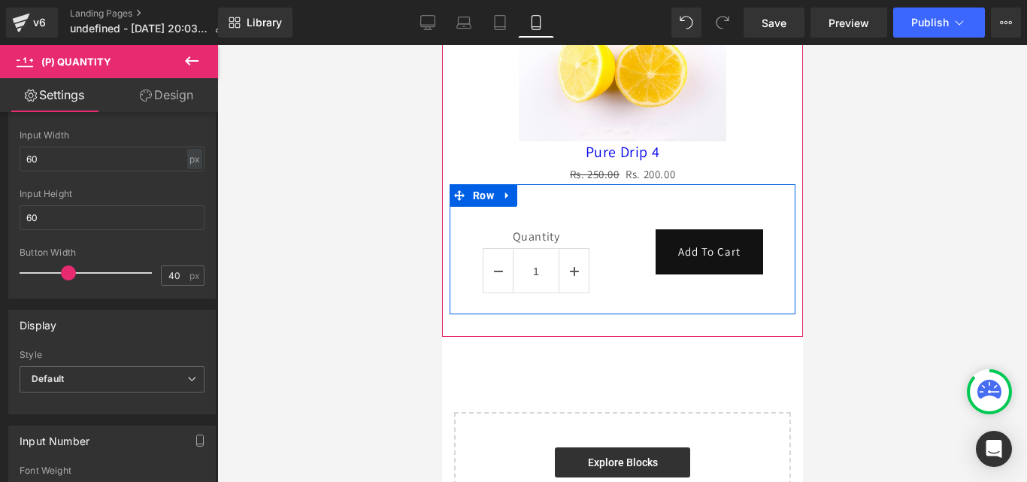
click at [659, 283] on div "Add To Cart (P) Cart Button Row" at bounding box center [708, 256] width 173 height 99
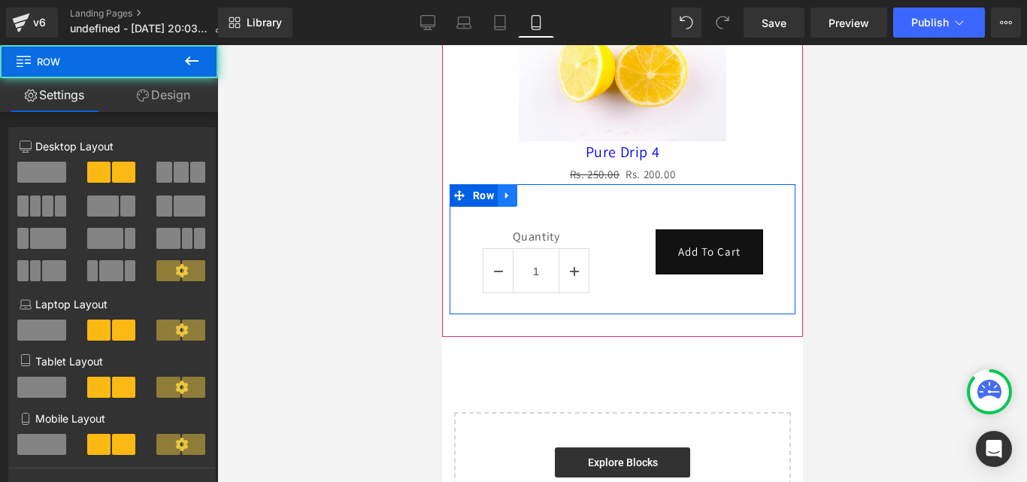
click at [510, 195] on icon at bounding box center [507, 195] width 11 height 11
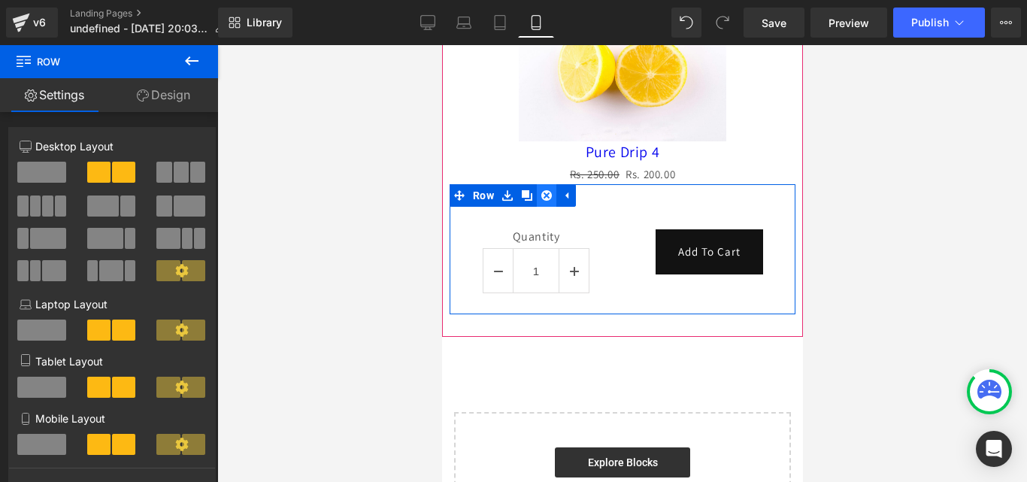
click at [545, 191] on icon at bounding box center [546, 195] width 11 height 11
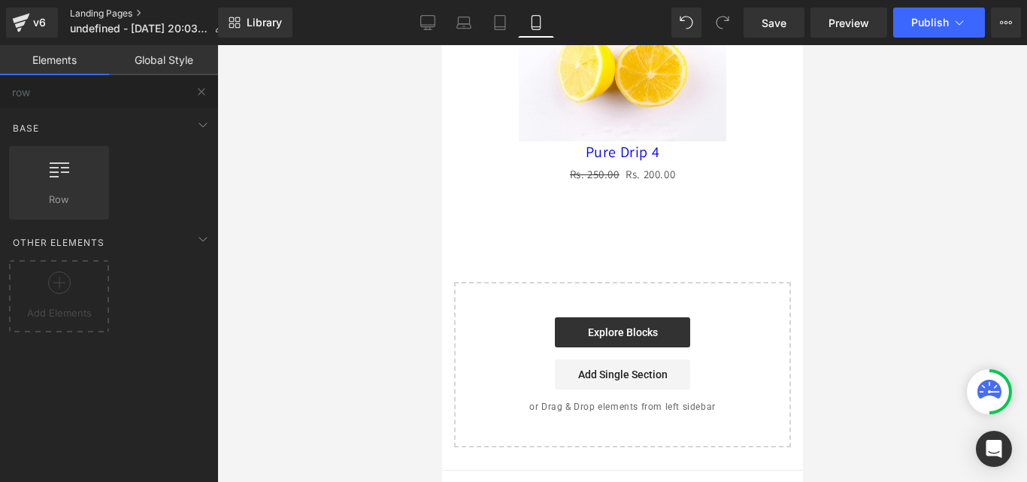
click at [97, 15] on link "Landing Pages" at bounding box center [153, 14] width 167 height 12
